Goal: Task Accomplishment & Management: Manage account settings

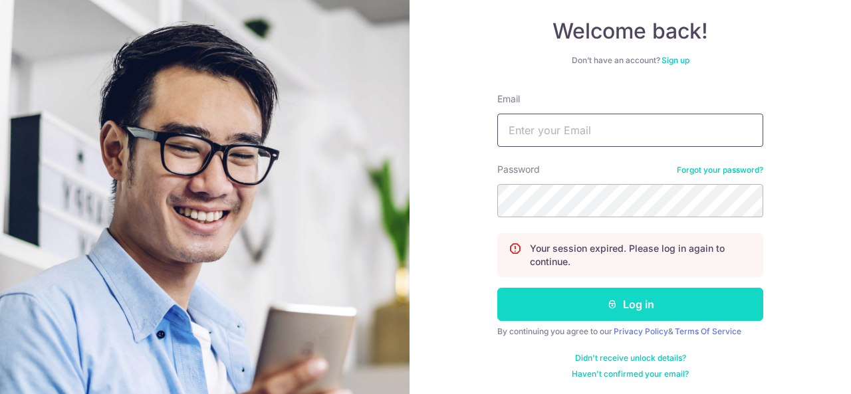
type input "[EMAIL_ADDRESS][DOMAIN_NAME]"
click at [640, 305] on button "Log in" at bounding box center [630, 304] width 266 height 33
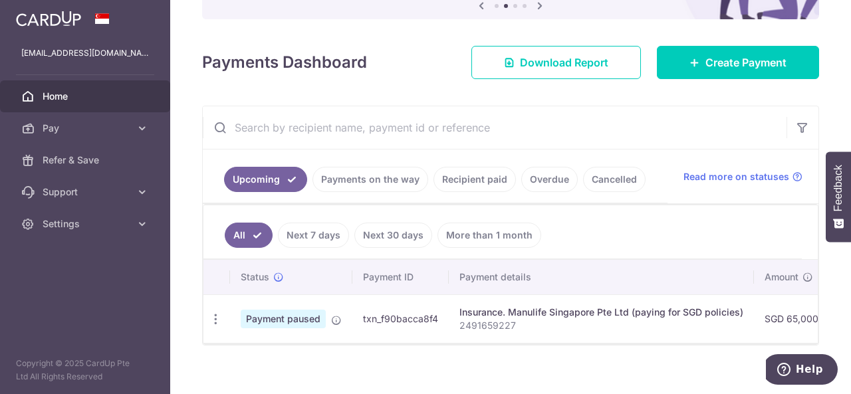
click at [407, 378] on div "× Pause Schedule Pause all future payments in this series Pause just this one p…" at bounding box center [510, 197] width 681 height 394
